Goal: Information Seeking & Learning: Learn about a topic

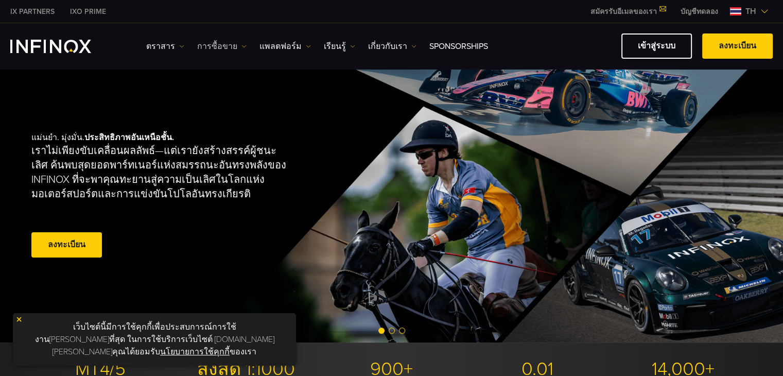
click at [200, 44] on link "การซื้อขาย" at bounding box center [221, 46] width 49 height 12
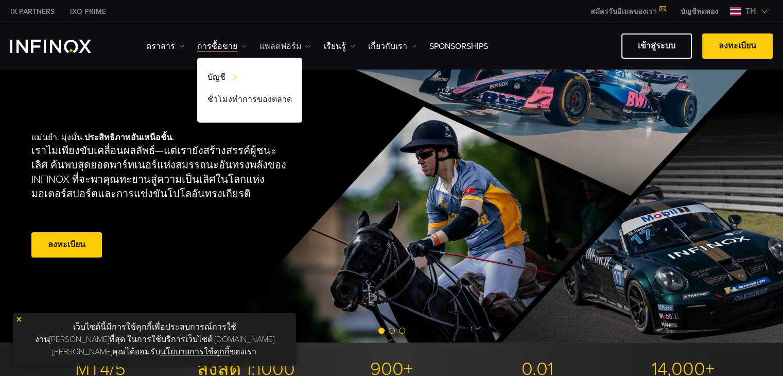
click at [269, 46] on link "แพลตฟอร์ม" at bounding box center [284, 46] width 51 height 12
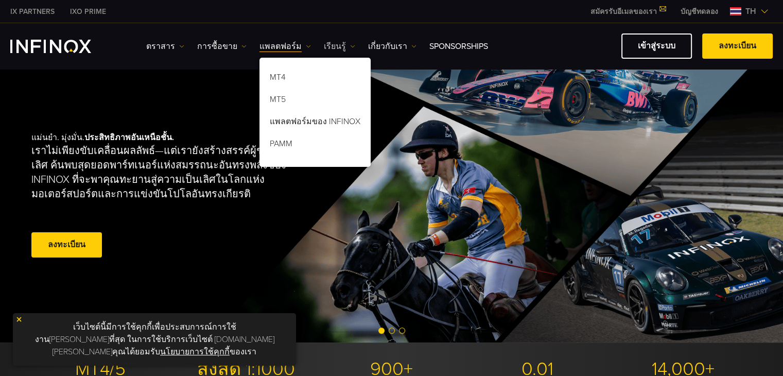
click at [336, 44] on link "เรียนรู้" at bounding box center [339, 46] width 31 height 12
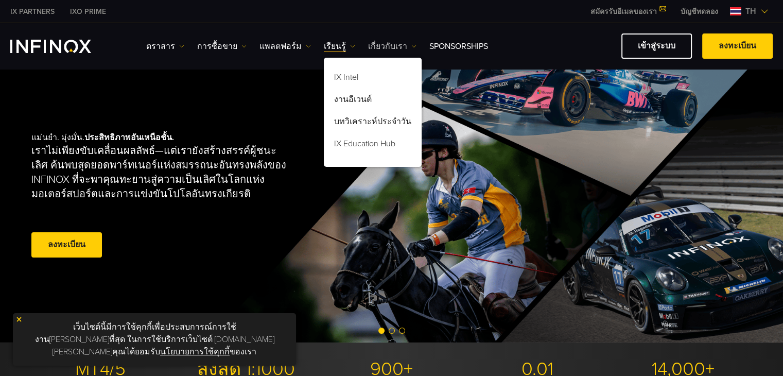
click at [368, 44] on link "เกี่ยวกับเรา" at bounding box center [392, 46] width 48 height 12
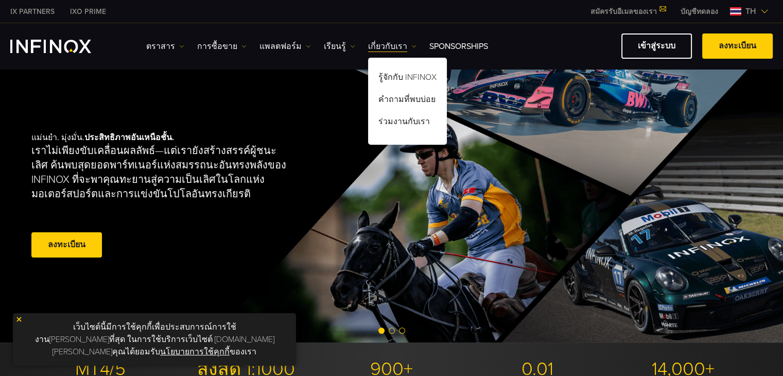
click at [411, 44] on ul "ตราสาร ตราสาร ข้อมูลผลิตภัณฑ์ การซื้อขาย" at bounding box center [317, 46] width 342 height 12
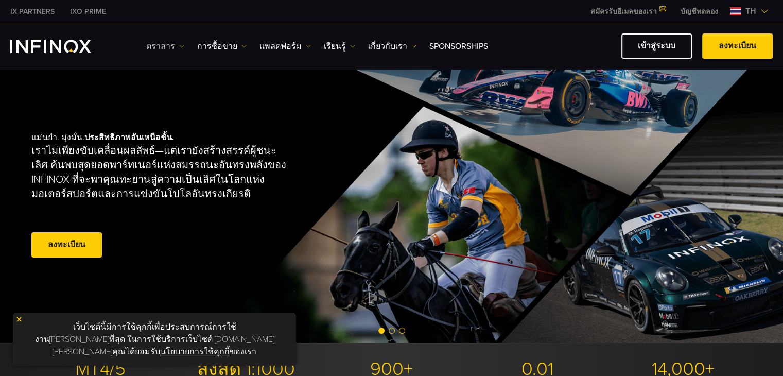
click at [147, 42] on link "ตราสาร" at bounding box center [165, 46] width 38 height 12
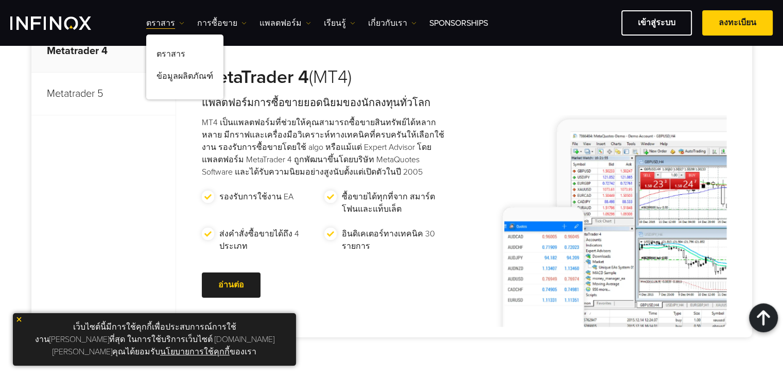
click at [445, 138] on p "MT4 เป็นแพลตฟอร์มที่ช่วยให้คุณสามารถซื้อขายสินทรัพย์ได้หลากหลาย มีกราฟและเครื่อ…" at bounding box center [325, 147] width 246 height 62
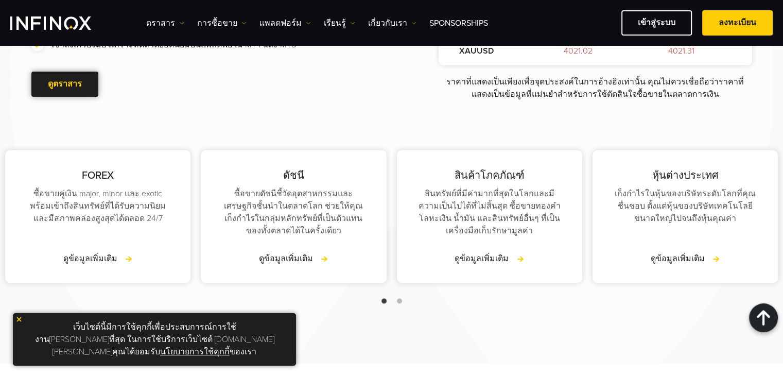
click at [65, 84] on span at bounding box center [65, 84] width 0 height 0
click at [368, 21] on link "เกี่ยวกับเรา" at bounding box center [392, 23] width 48 height 12
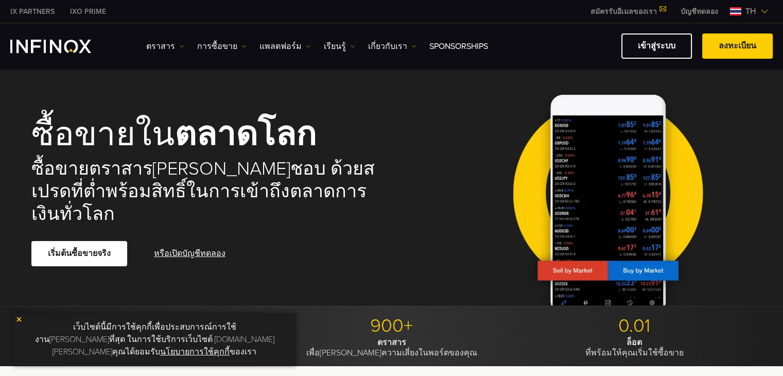
click at [0, 0] on div "รู้จักกับ INFINOX คำถามที่พบบ่อย ร่วมงานกับเรา" at bounding box center [0, 0] width 0 height 0
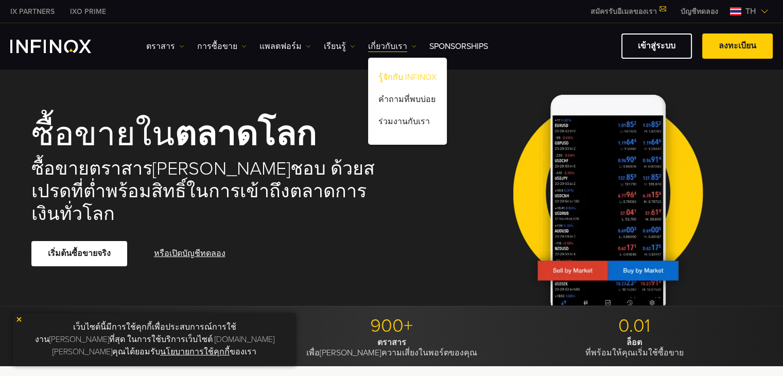
click at [381, 71] on link "รู้จักกับ INFINOX" at bounding box center [407, 79] width 79 height 22
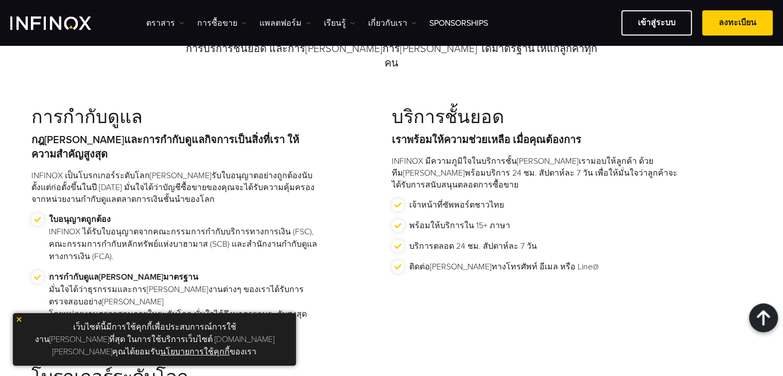
scroll to position [927, 0]
